Goal: Use online tool/utility: Use online tool/utility

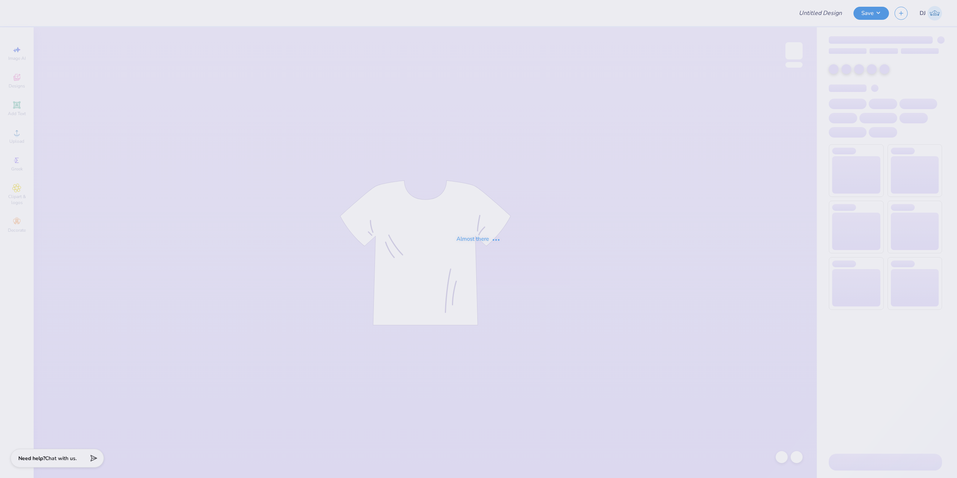
type input "sig pi 5"
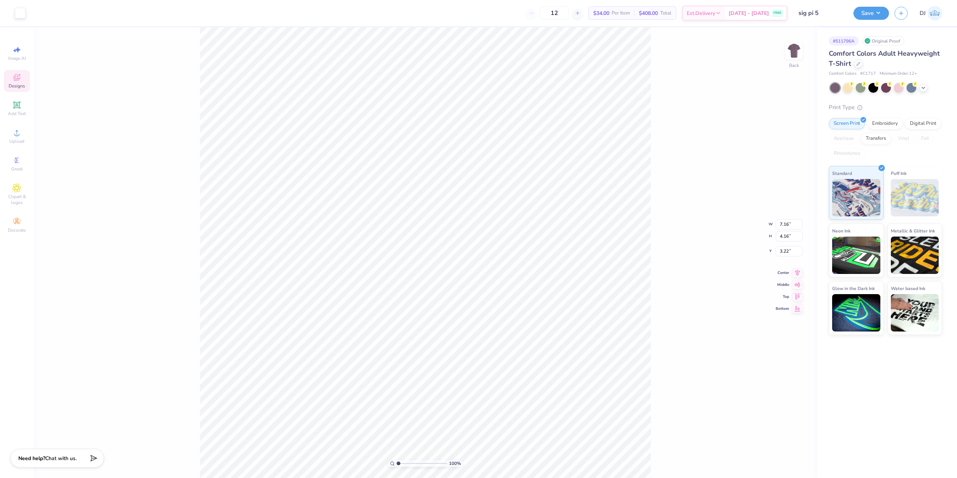
type input "1.86"
type input "0.52"
type input "5.46"
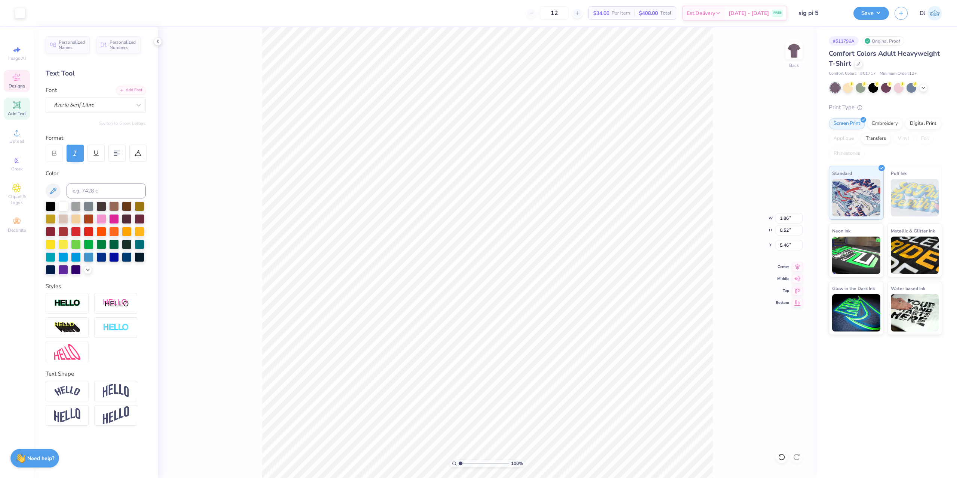
scroll to position [6, 1]
click at [747, 107] on div "100 % Back W 1.86 1.86 " H 0.52 0.52 " Y 5.46 5.46 " Center Middle Top Bottom" at bounding box center [487, 252] width 659 height 451
click at [721, 130] on div "100 % Back W 1.86 H 0.52 Y 5.46 Center Middle Top Bottom" at bounding box center [487, 252] width 659 height 451
click at [877, 15] on button "Save" at bounding box center [871, 12] width 36 height 13
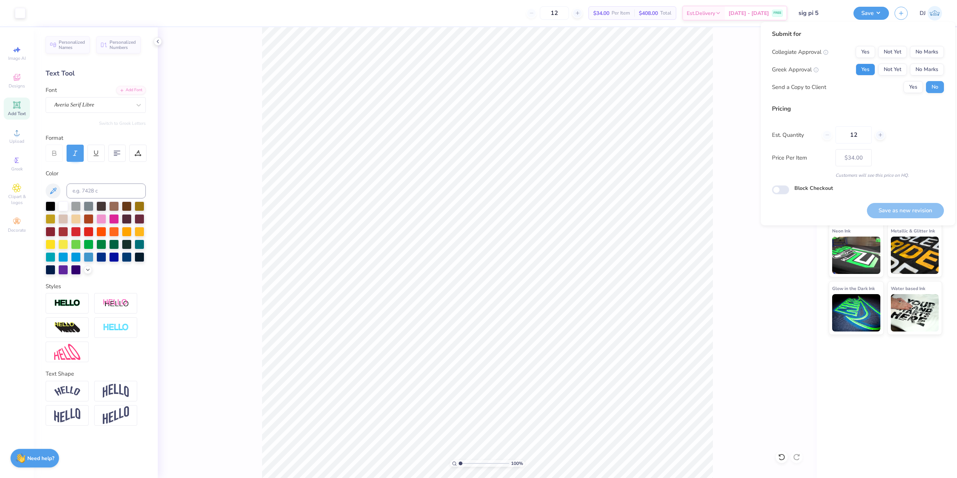
click at [867, 65] on button "Yes" at bounding box center [865, 70] width 19 height 12
click at [933, 50] on button "No Marks" at bounding box center [927, 52] width 34 height 12
click at [919, 209] on button "Save as new revision" at bounding box center [905, 210] width 77 height 15
type input "$34.00"
